Goal: Use online tool/utility: Utilize a website feature to perform a specific function

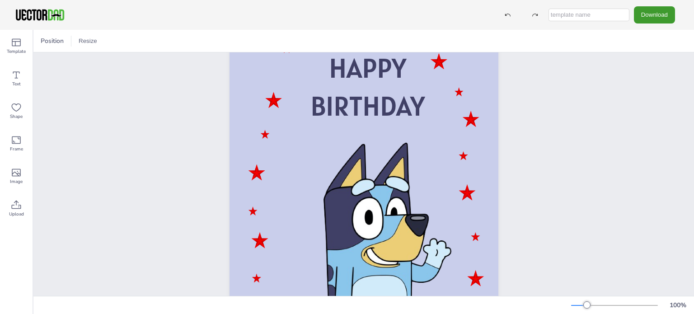
scroll to position [70, 0]
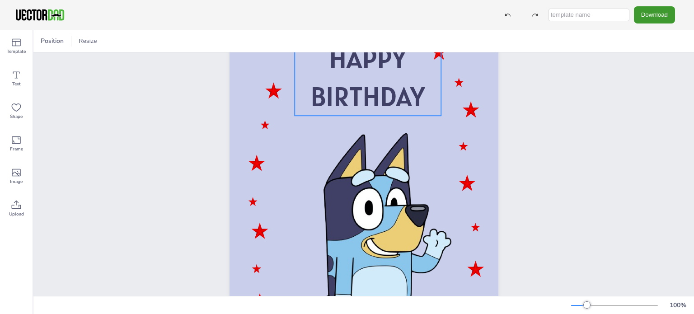
click at [412, 107] on span "BIRTHDAY" at bounding box center [367, 96] width 114 height 35
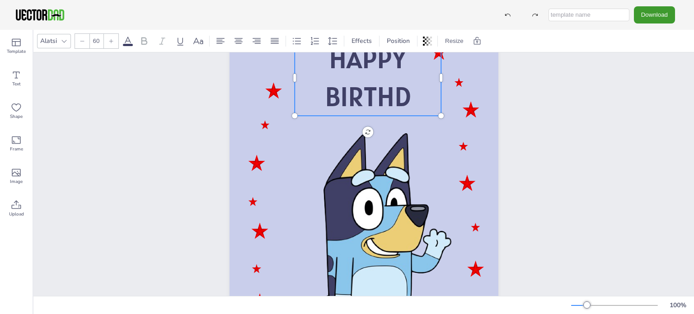
scroll to position [0, 0]
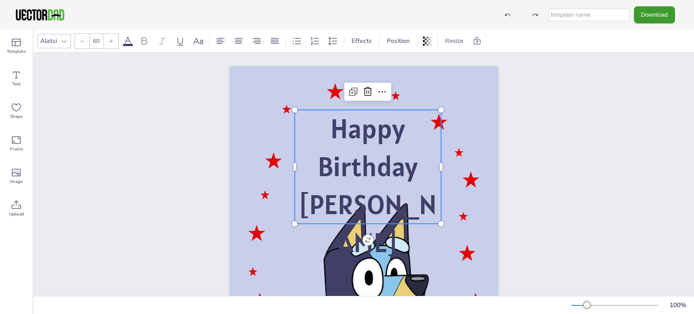
click at [439, 139] on div at bounding box center [440, 167] width 7 height 114
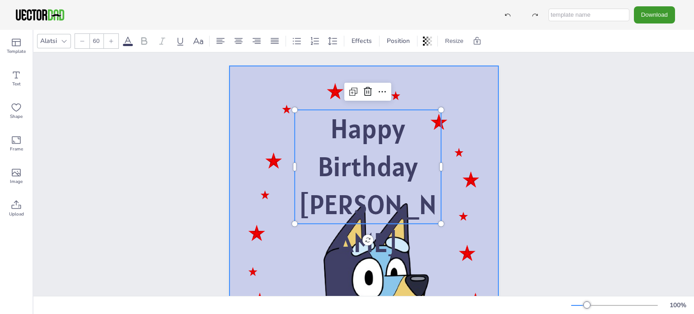
click at [448, 149] on div at bounding box center [363, 256] width 269 height 380
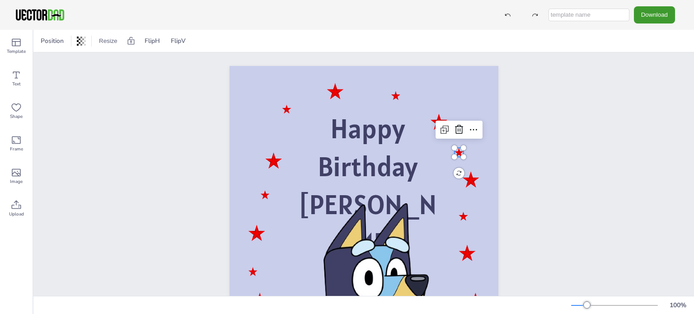
click at [459, 155] on div "Happy Birthday [PERSON_NAME]" at bounding box center [363, 256] width 269 height 380
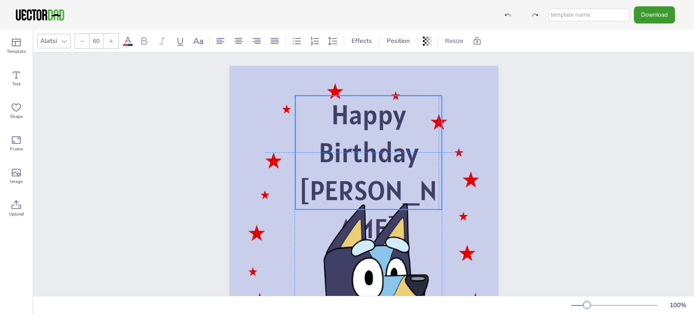
drag, startPoint x: 365, startPoint y: 131, endPoint x: 365, endPoint y: 117, distance: 14.0
click at [365, 117] on span "Happy Birthday" at bounding box center [368, 133] width 100 height 73
click at [413, 191] on span "[PERSON_NAME]" at bounding box center [368, 209] width 138 height 73
click at [415, 195] on span "[PERSON_NAME]" at bounding box center [368, 209] width 138 height 73
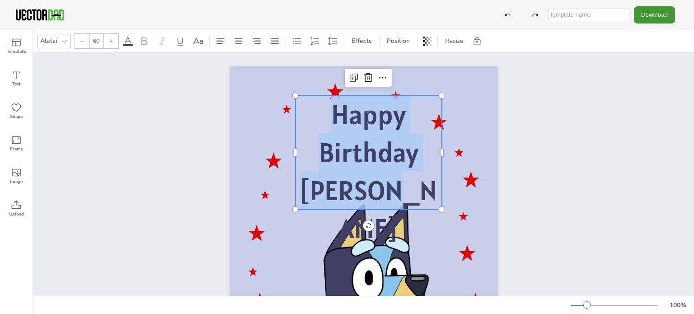
drag, startPoint x: 415, startPoint y: 195, endPoint x: 299, endPoint y: 110, distance: 143.4
click at [299, 110] on div "Happy Birthday [PERSON_NAME]" at bounding box center [368, 172] width 146 height 152
click at [65, 41] on icon at bounding box center [63, 41] width 5 height 3
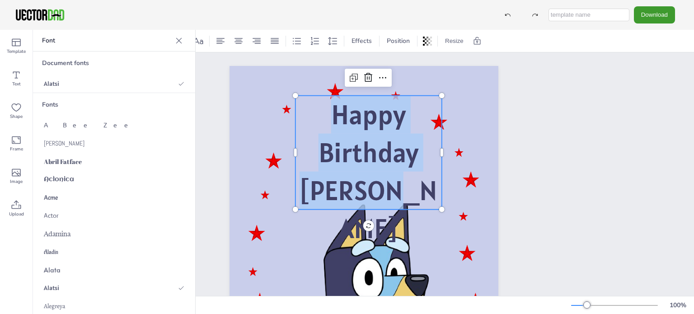
click at [61, 104] on div "Fonts" at bounding box center [114, 104] width 162 height 23
click at [51, 104] on div "Fonts" at bounding box center [114, 104] width 162 height 23
click at [60, 82] on div "Alatsi" at bounding box center [114, 84] width 162 height 18
click at [211, 113] on div "Happy Birthday [PERSON_NAME] Happy Birthday [PERSON_NAME]" at bounding box center [364, 255] width 346 height 407
